Goal: Task Accomplishment & Management: Manage account settings

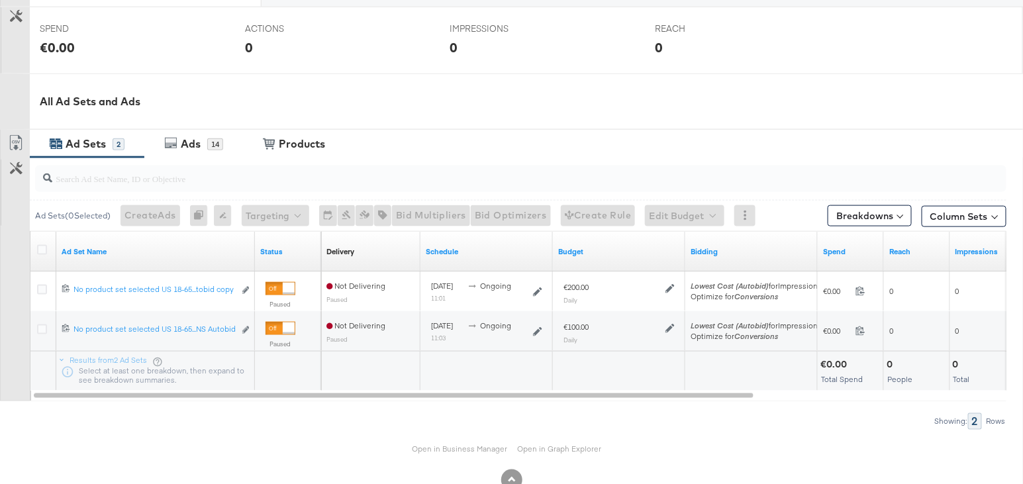
scroll to position [541, 0]
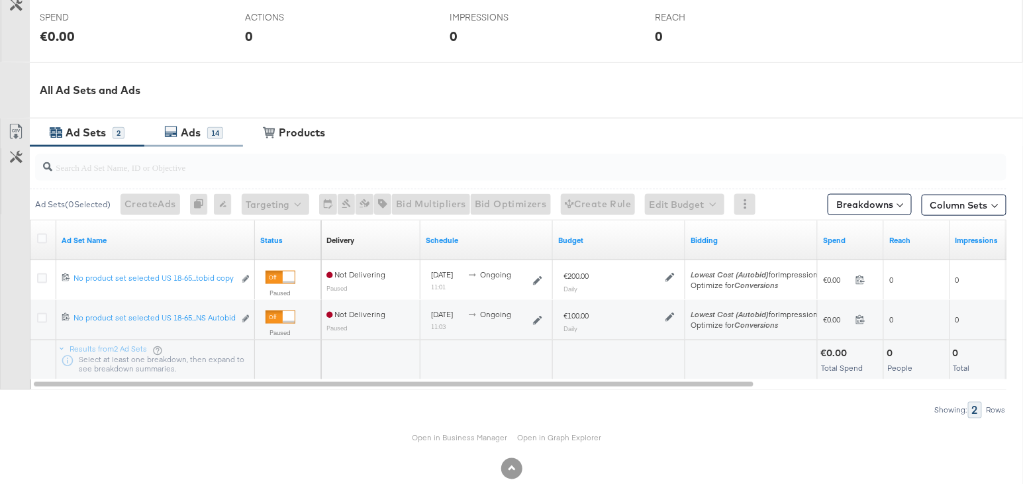
click at [181, 134] on div "Ads" at bounding box center [191, 132] width 20 height 15
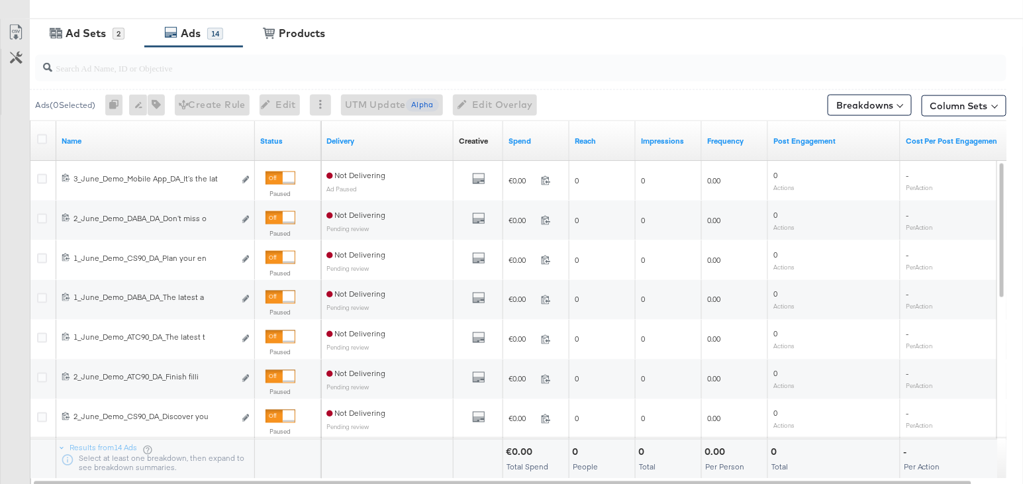
scroll to position [645, 0]
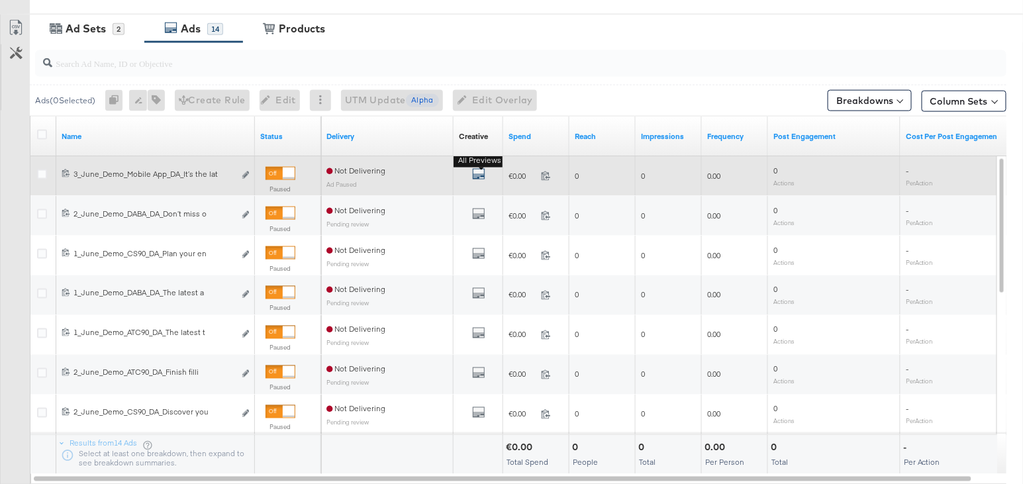
click at [481, 170] on icon "default" at bounding box center [478, 174] width 13 height 13
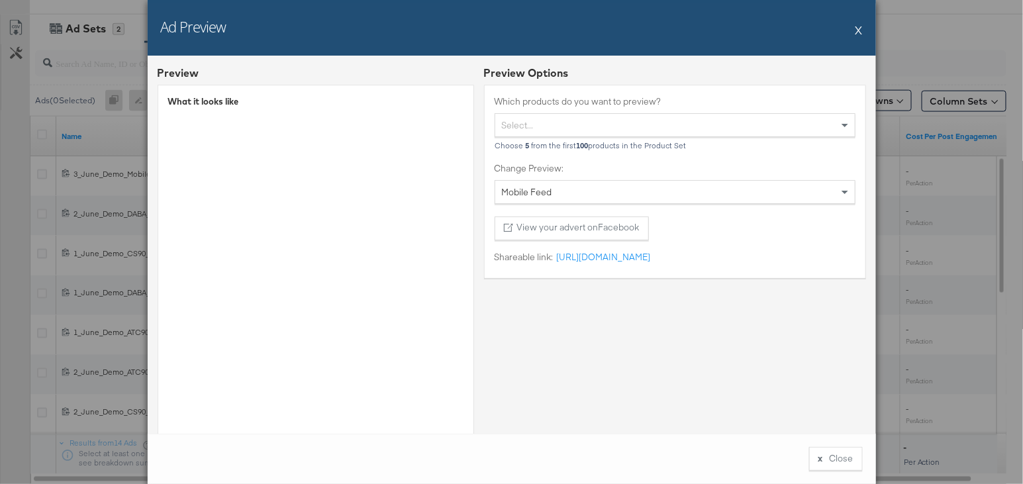
click at [859, 26] on button "X" at bounding box center [859, 30] width 7 height 26
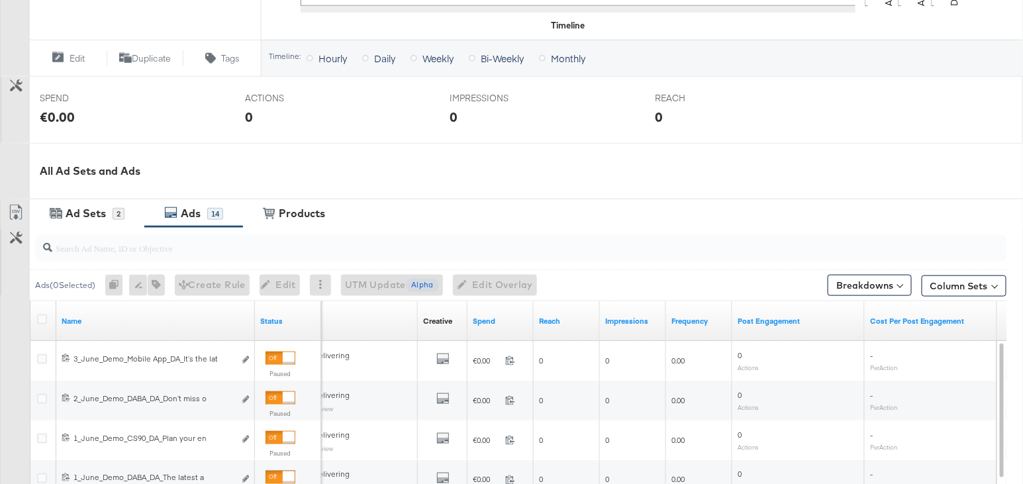
scroll to position [482, 0]
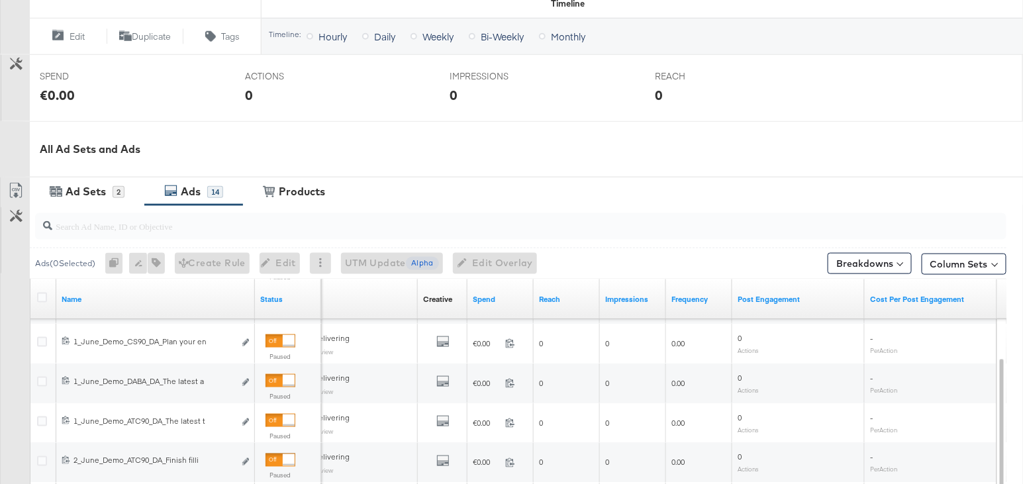
drag, startPoint x: 43, startPoint y: 295, endPoint x: 36, endPoint y: 299, distance: 8.3
click at [43, 295] on icon at bounding box center [42, 298] width 10 height 10
click at [0, 0] on input "checkbox" at bounding box center [0, 0] width 0 height 0
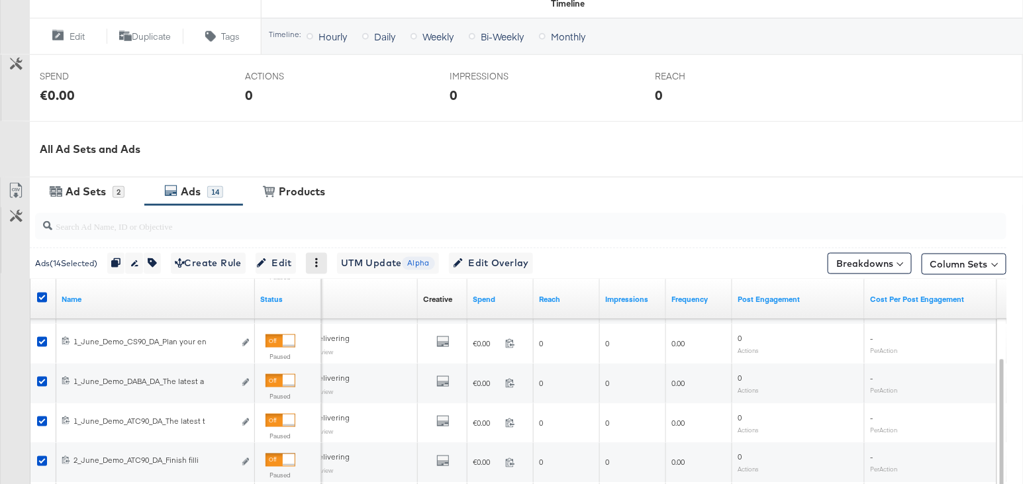
click at [321, 258] on icon at bounding box center [316, 262] width 9 height 9
click at [342, 323] on div "Delete" at bounding box center [362, 327] width 73 height 21
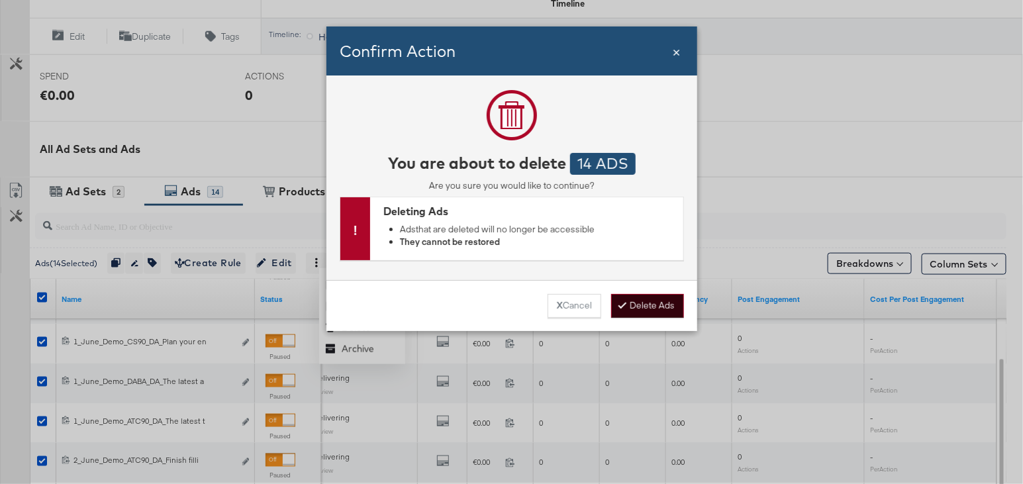
click at [656, 305] on button "Delete Ads" at bounding box center [647, 306] width 73 height 24
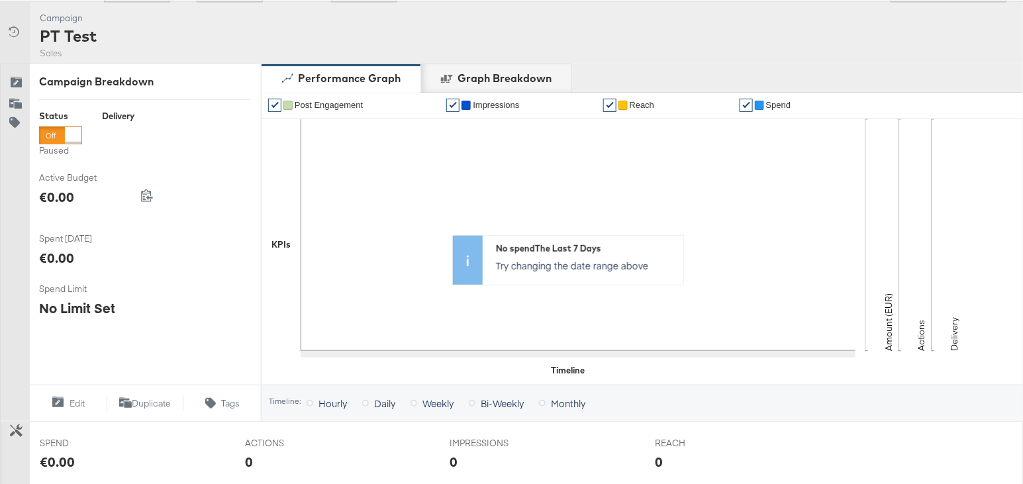
scroll to position [0, 0]
